Goal: Information Seeking & Learning: Learn about a topic

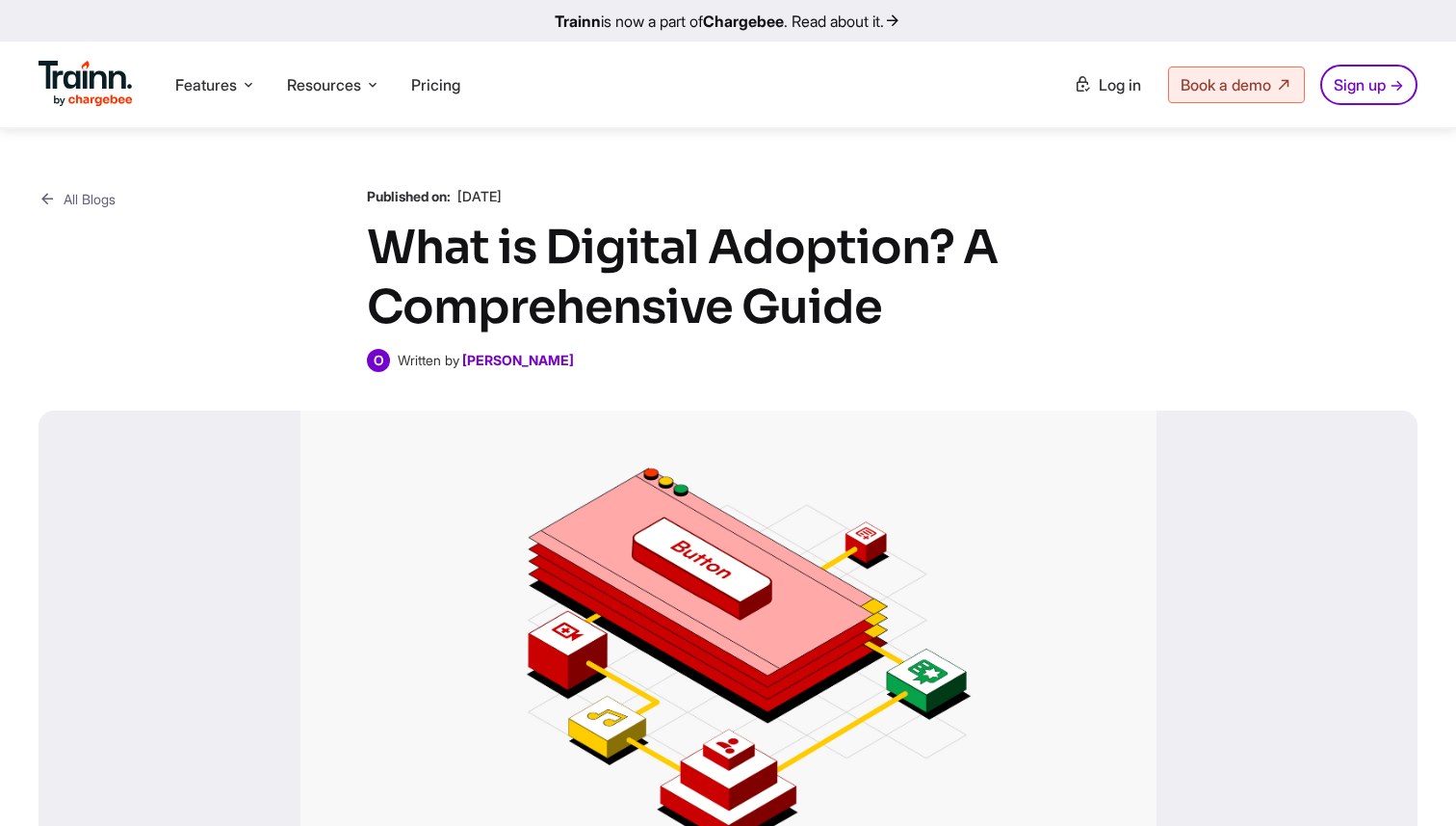
scroll to position [4088, 0]
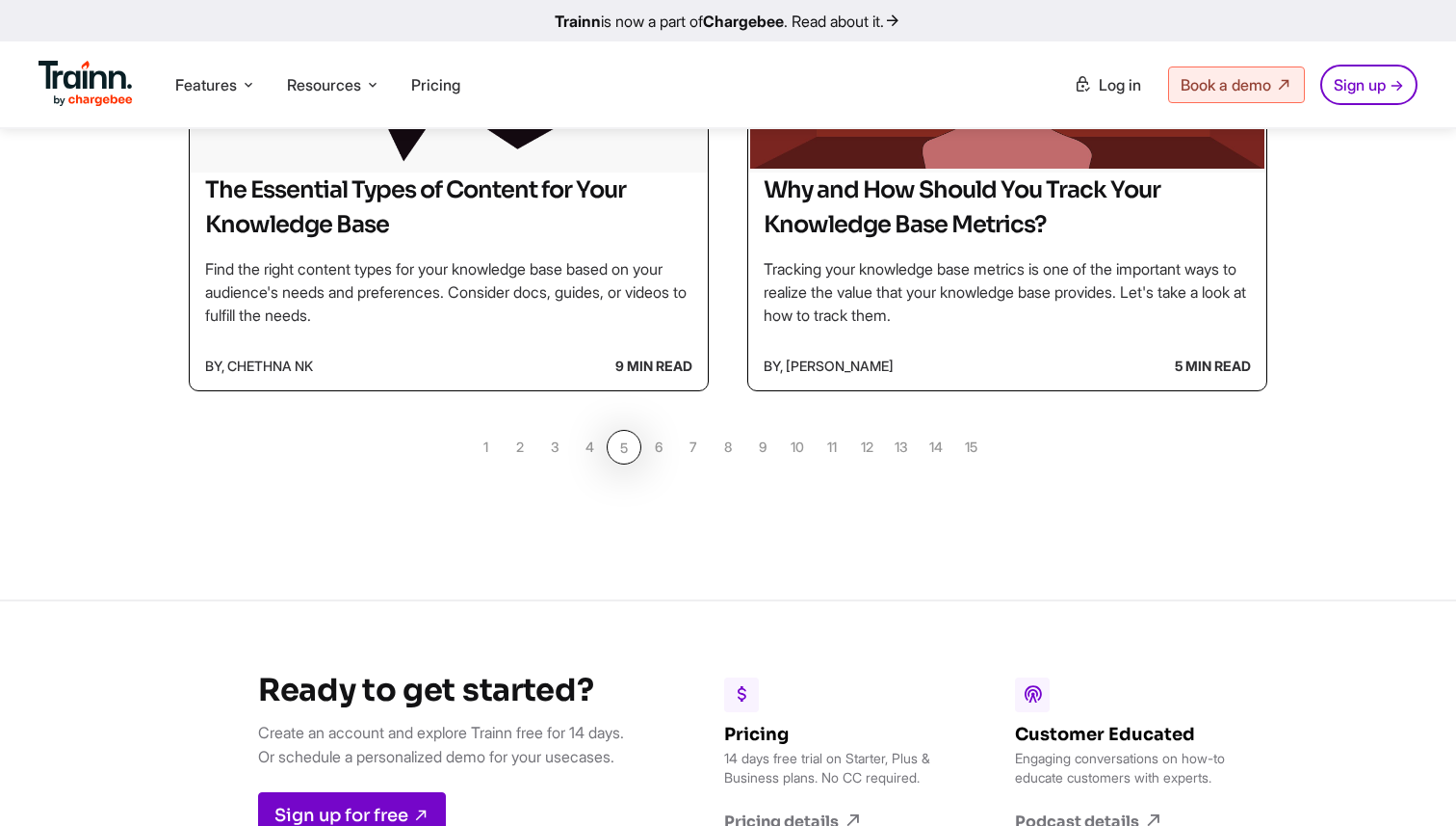
scroll to position [1904, 0]
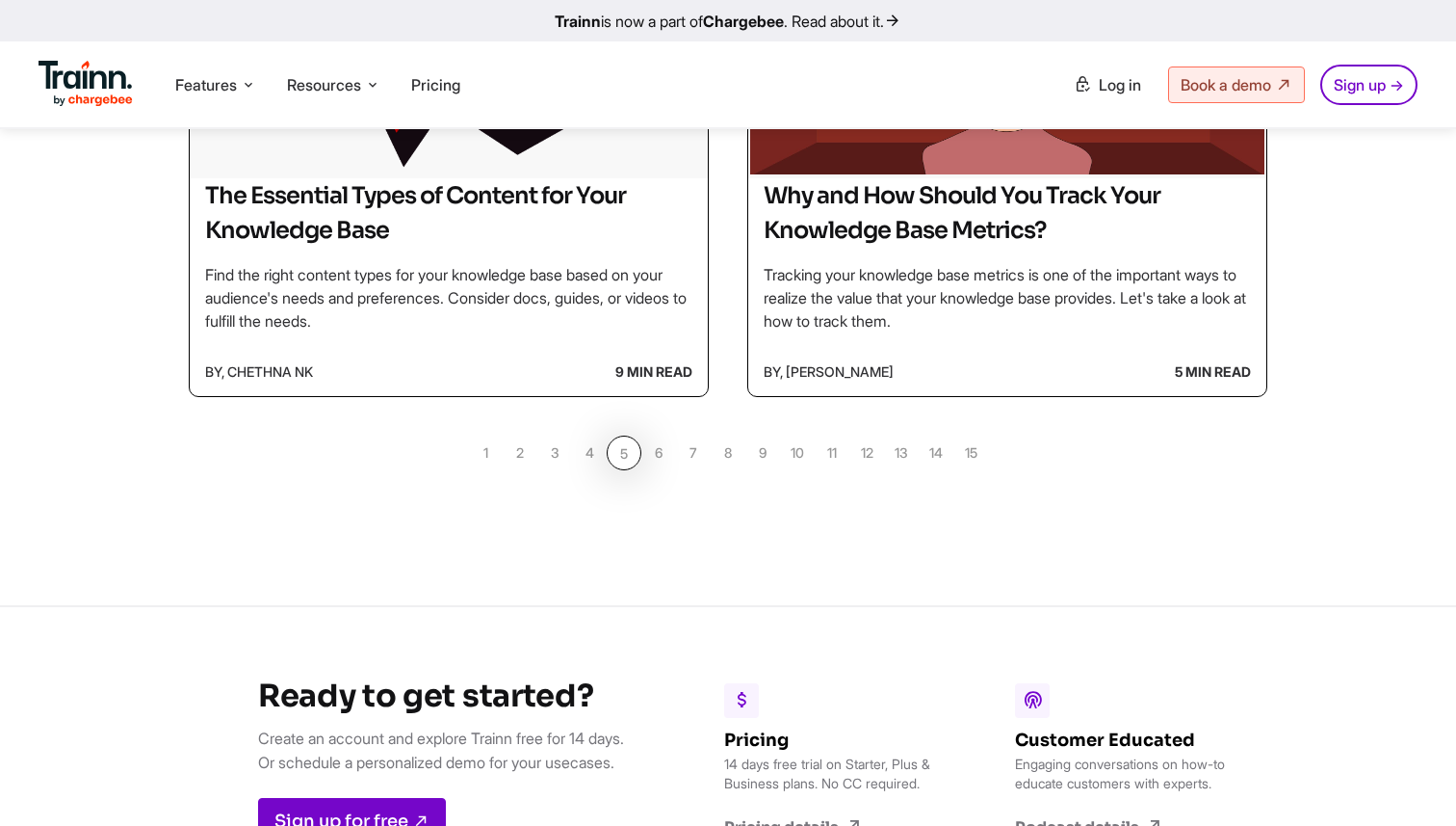
click at [592, 454] on link "4" at bounding box center [589, 452] width 35 height 35
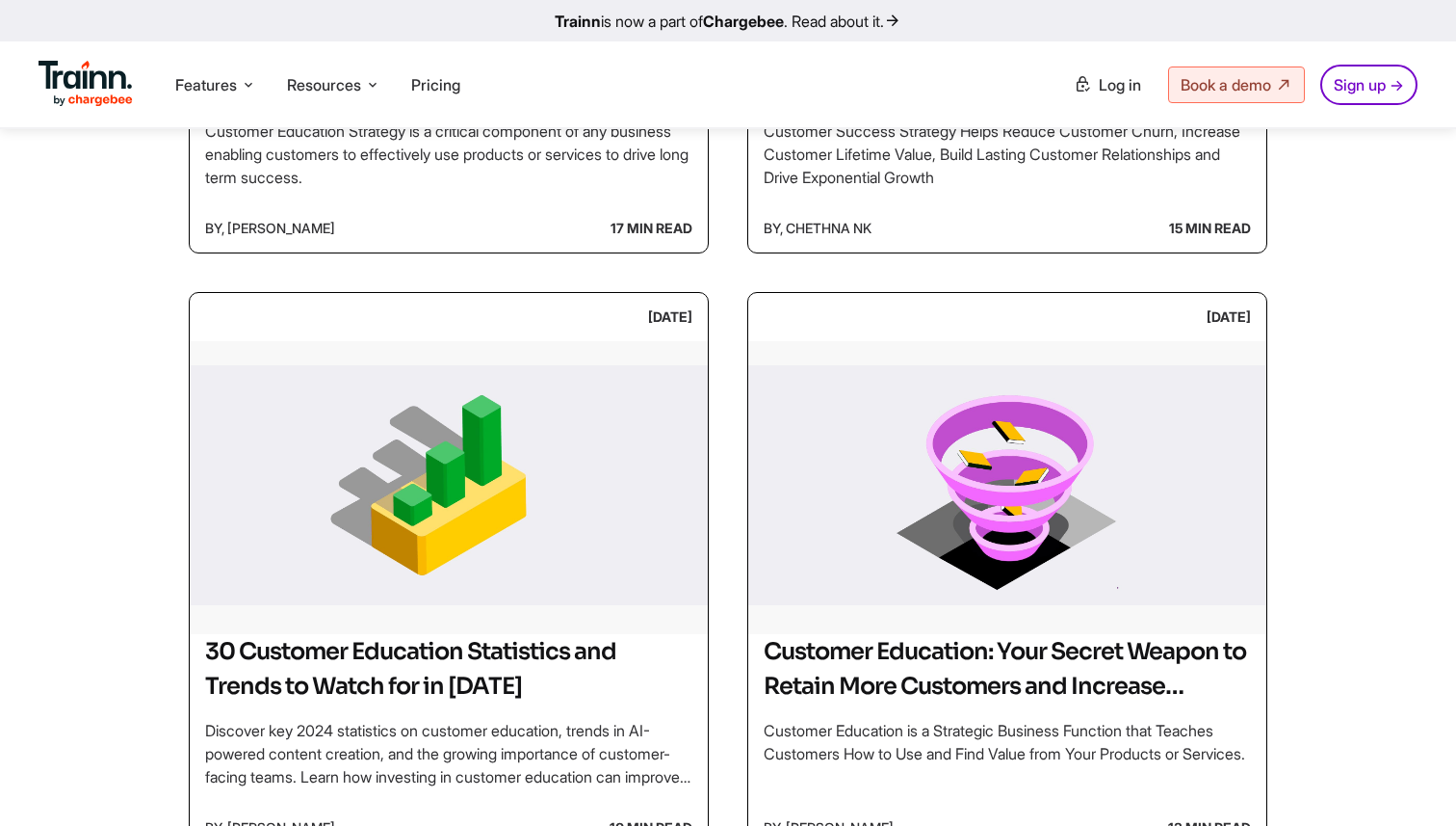
scroll to position [1409, 0]
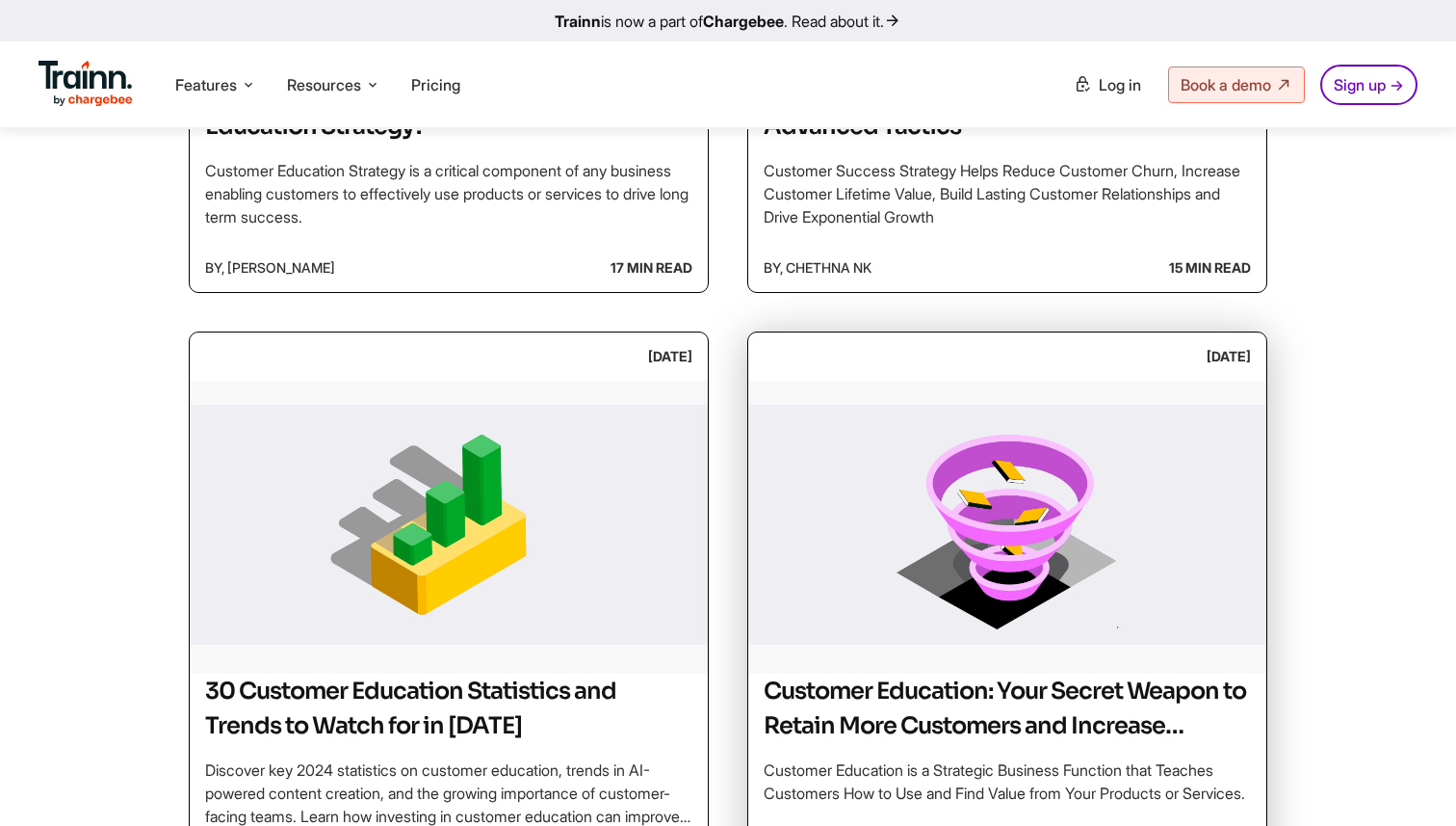
click at [1102, 514] on img at bounding box center [1007, 525] width 518 height 289
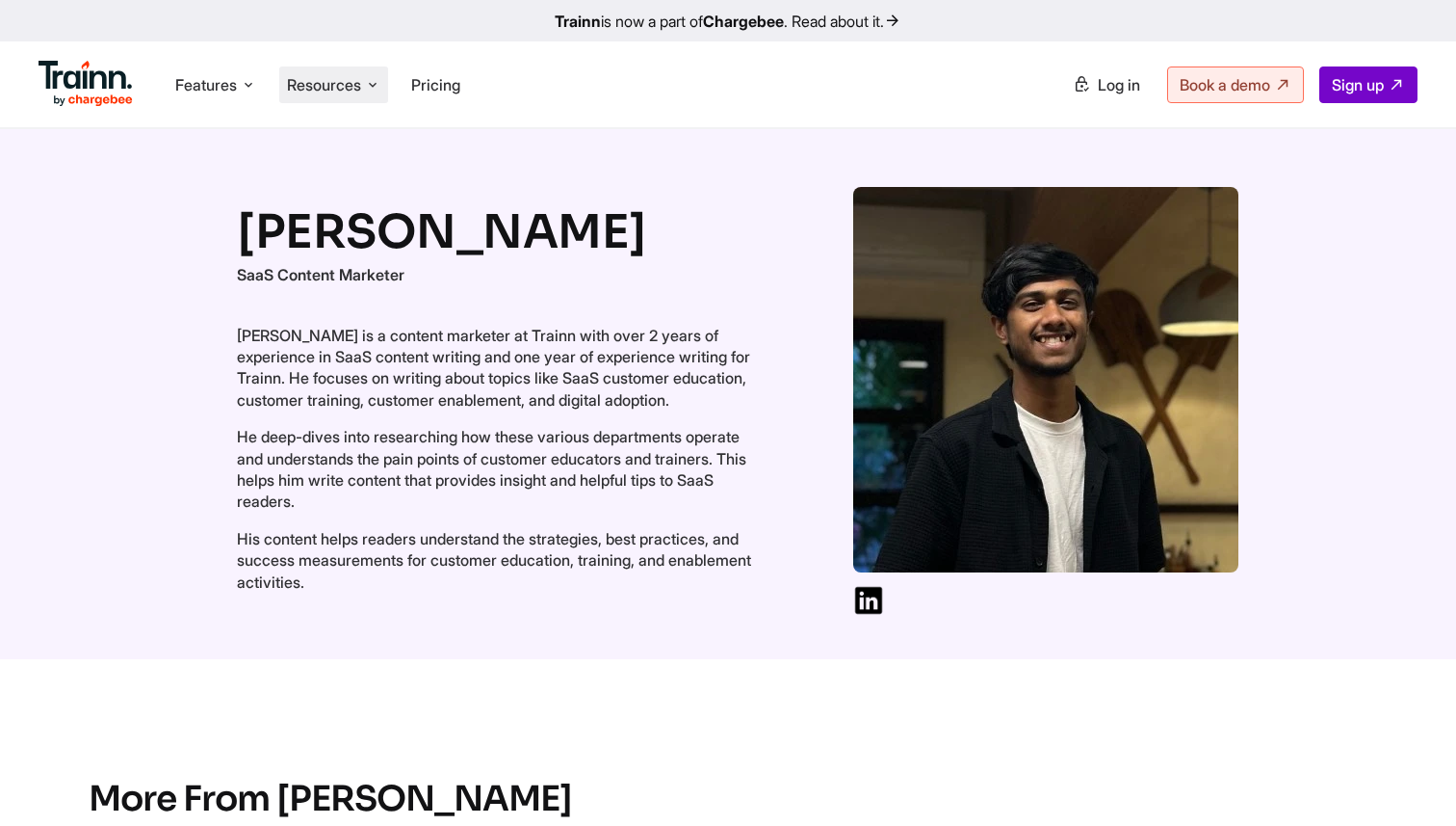
click at [309, 100] on li "Resources Resources Trainn Help Center Help videos to get you started. Trainn B…" at bounding box center [333, 84] width 109 height 37
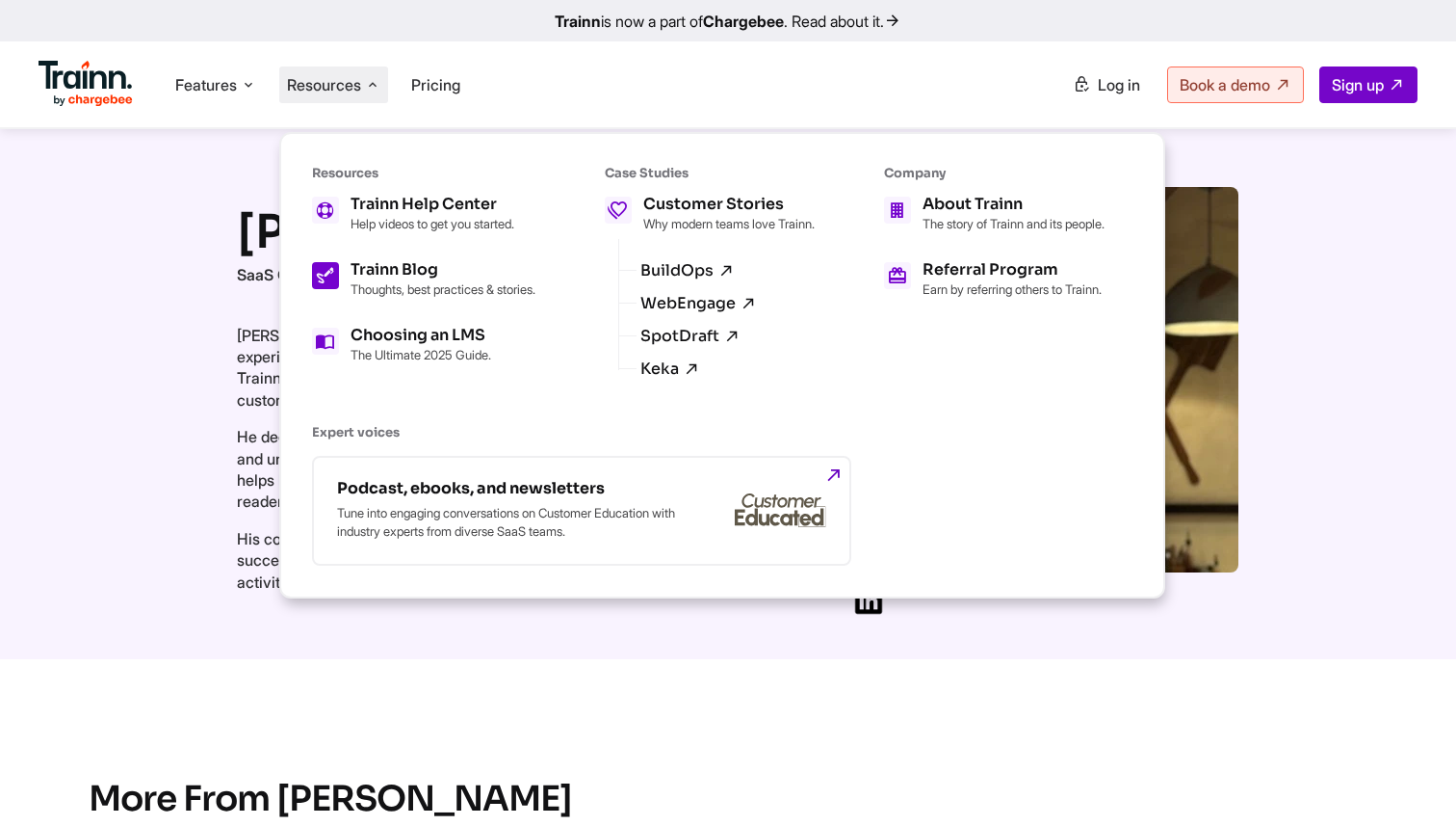
click at [396, 269] on h5 "Trainn Blog" at bounding box center [442, 270] width 184 height 16
